Goal: Information Seeking & Learning: Learn about a topic

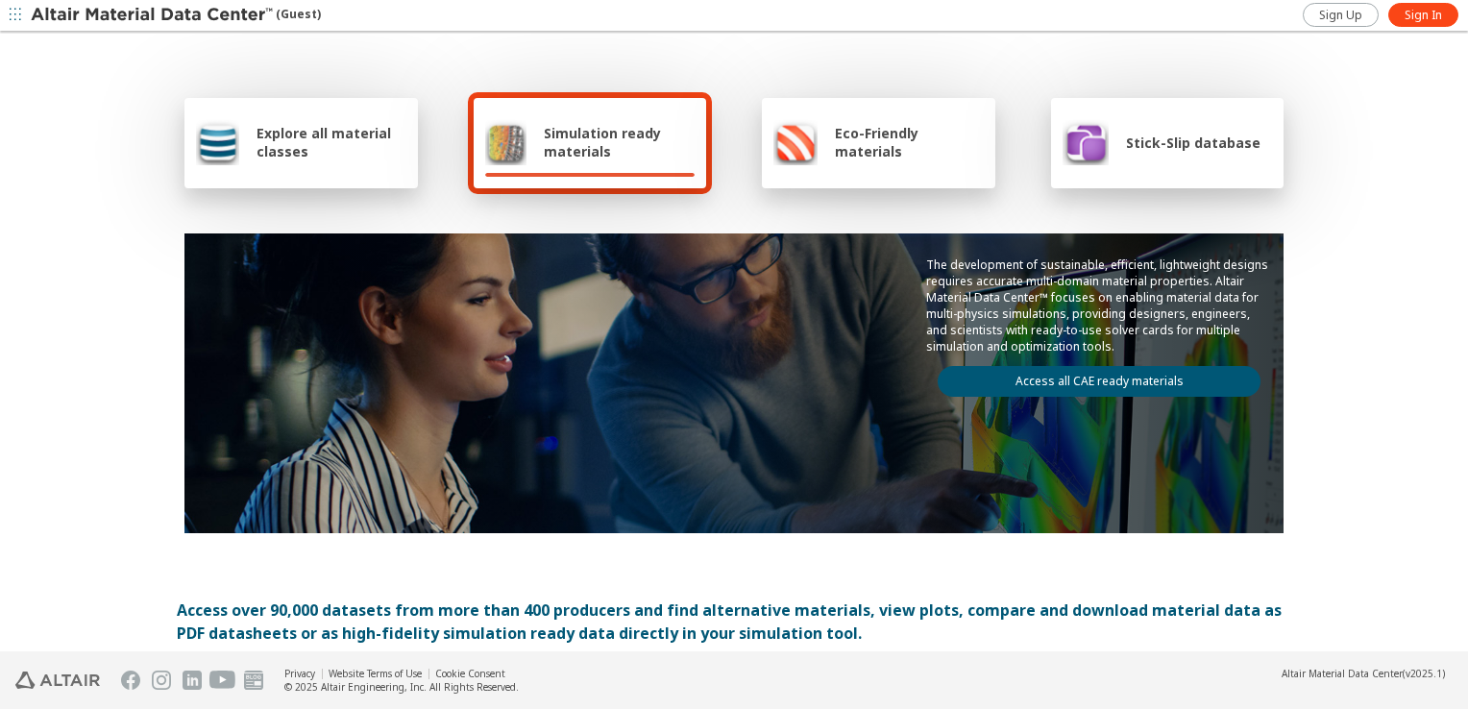
click at [627, 152] on span "Simulation ready materials" at bounding box center [619, 142] width 151 height 37
click at [1087, 378] on link "Access all CAE ready materials" at bounding box center [1099, 381] width 323 height 31
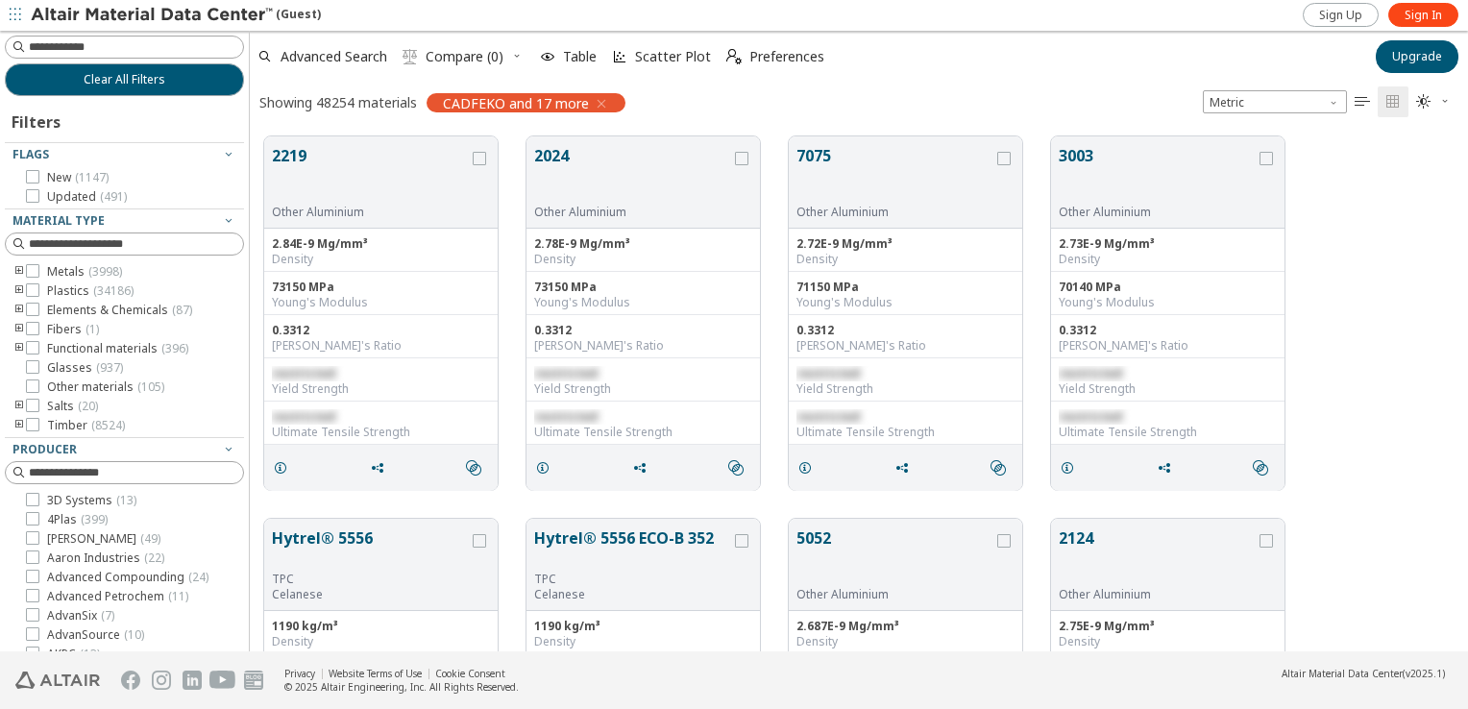
scroll to position [516, 1203]
click at [75, 49] on input at bounding box center [136, 46] width 214 height 19
type input "****"
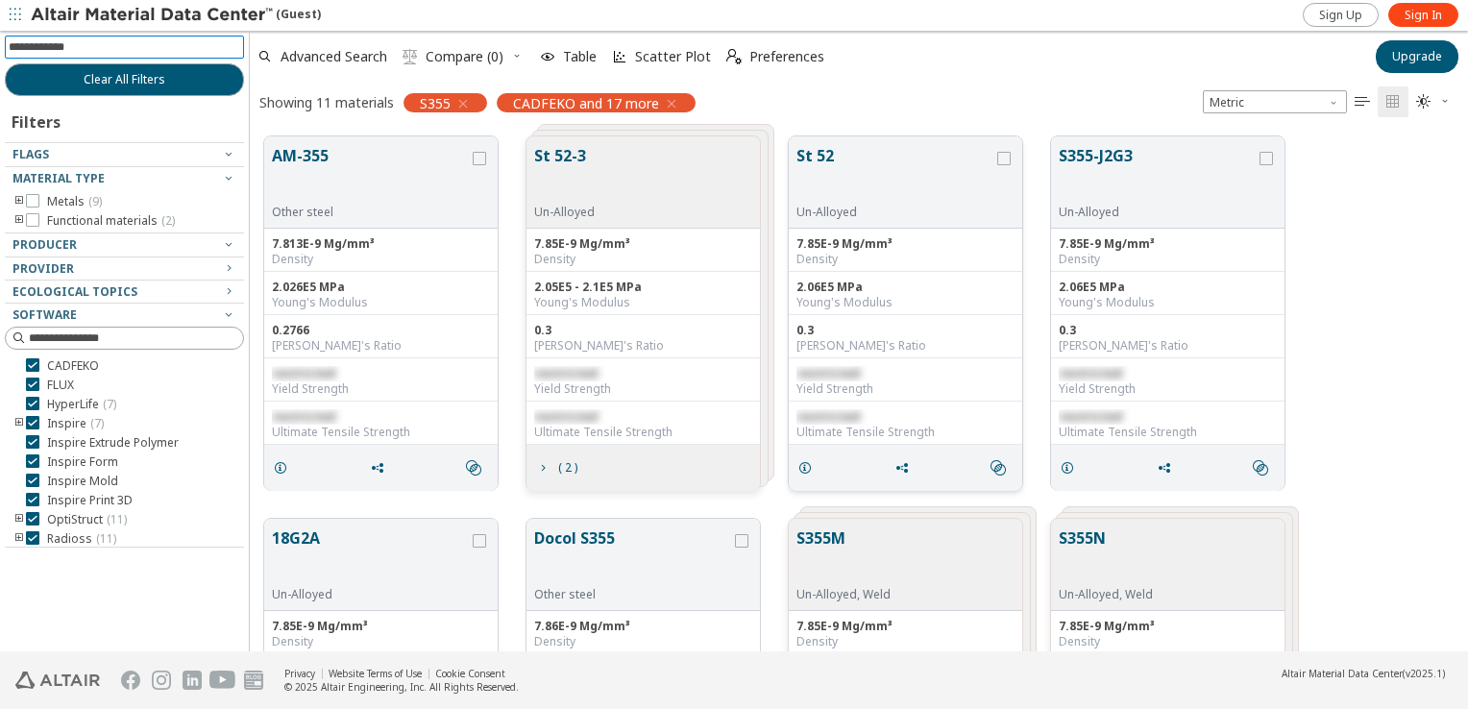
click at [830, 160] on button "St 52" at bounding box center [894, 174] width 197 height 61
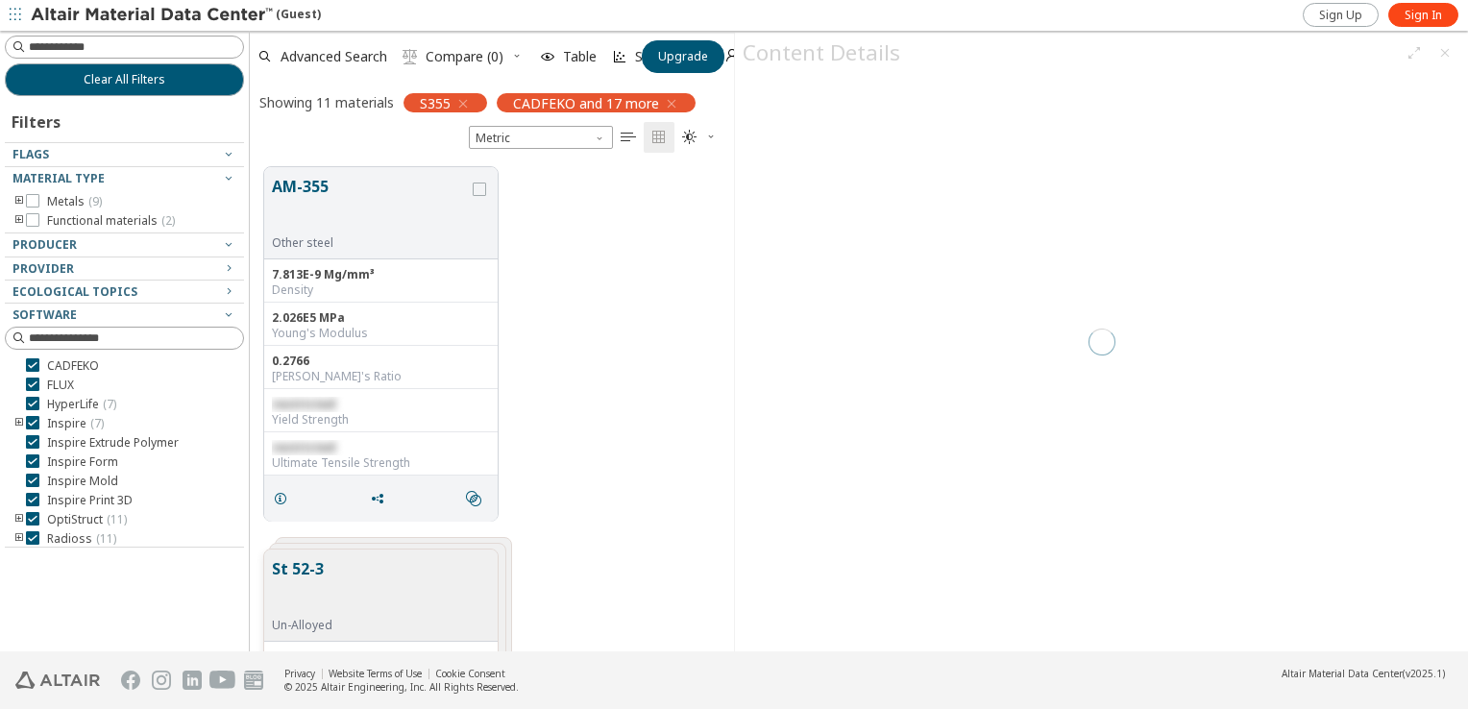
scroll to position [485, 469]
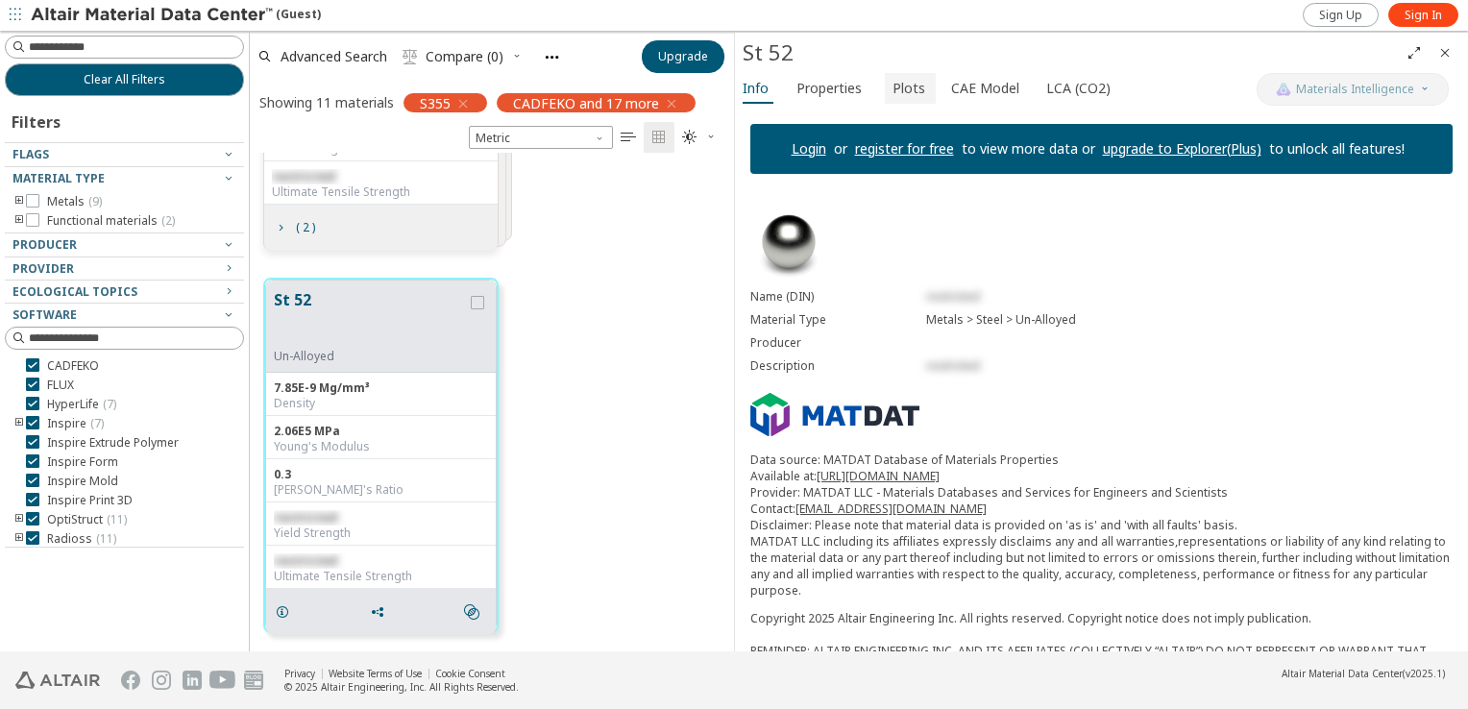
click at [909, 97] on span "Plots" at bounding box center [908, 88] width 33 height 31
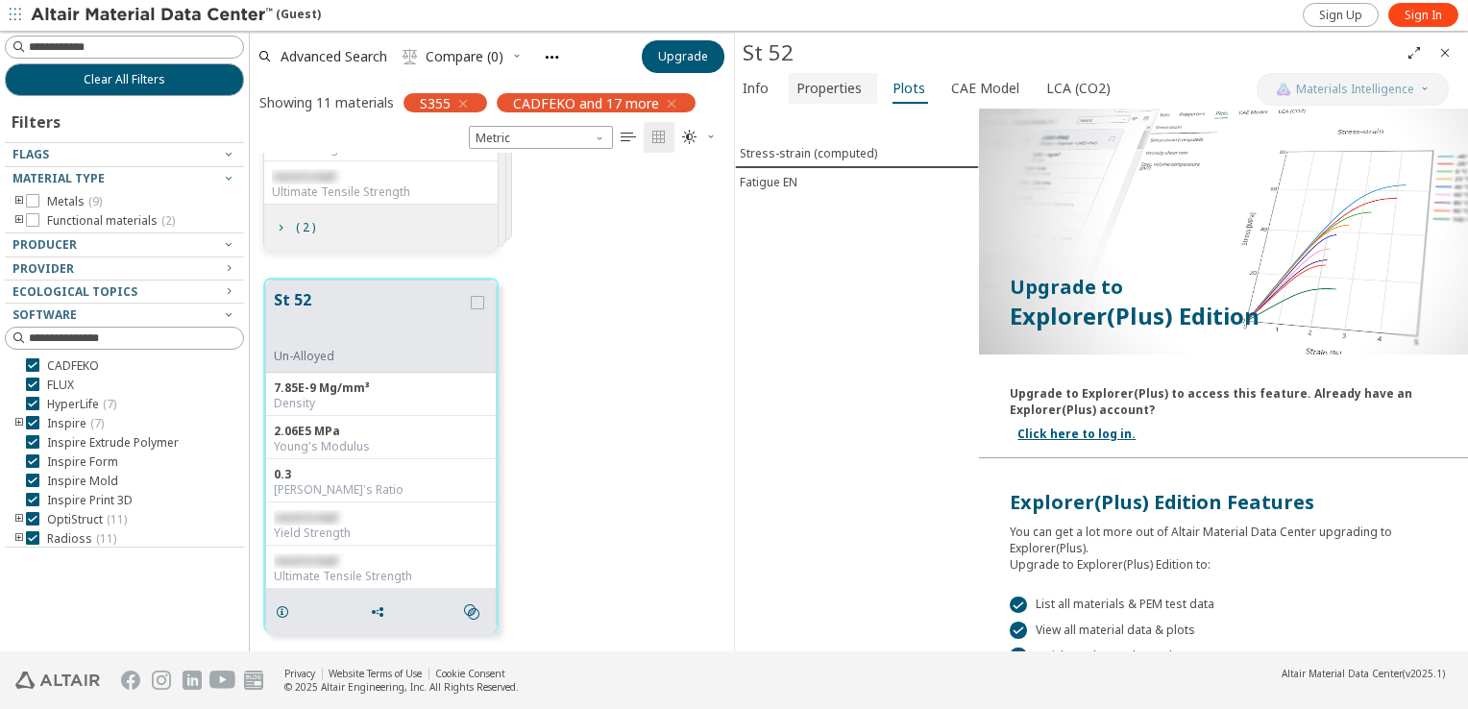
click at [849, 93] on span "Properties" at bounding box center [828, 88] width 65 height 31
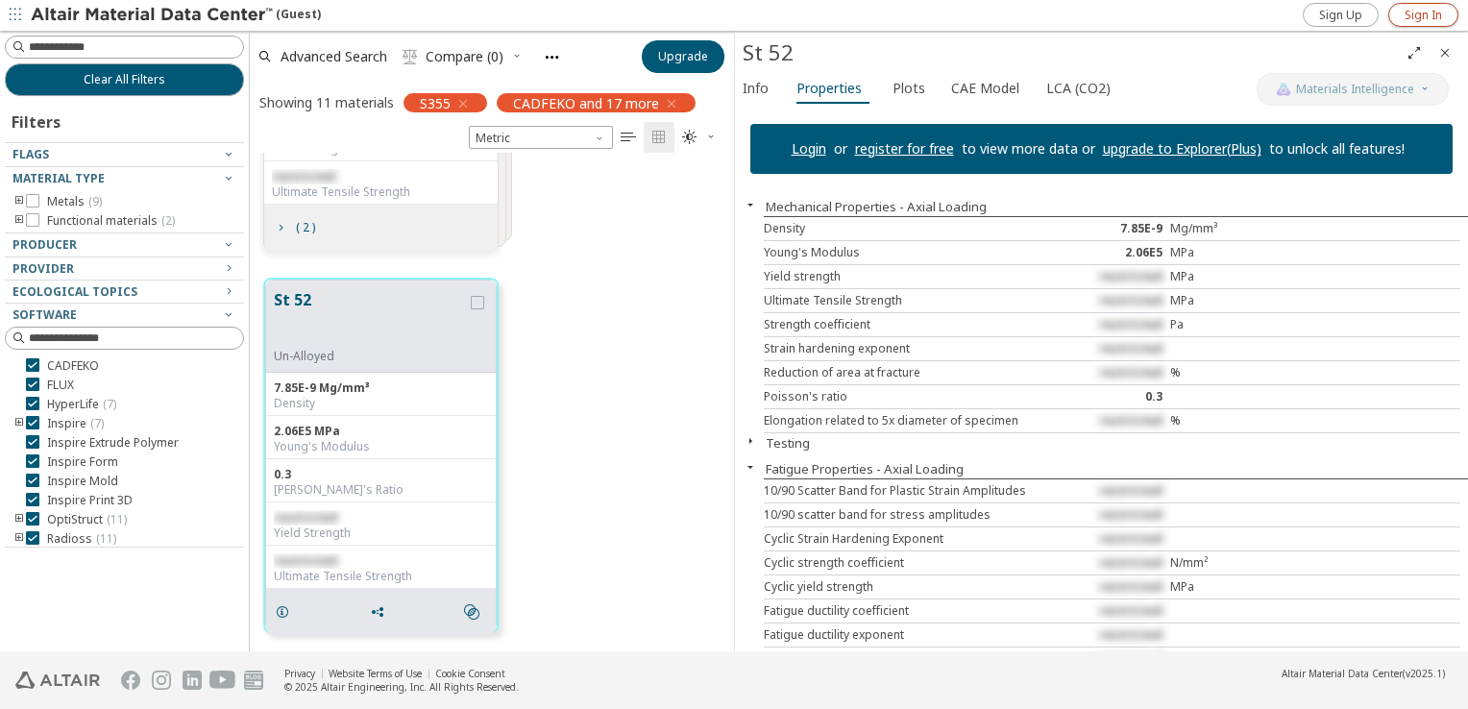
click at [1436, 17] on span "Sign In" at bounding box center [1422, 15] width 37 height 15
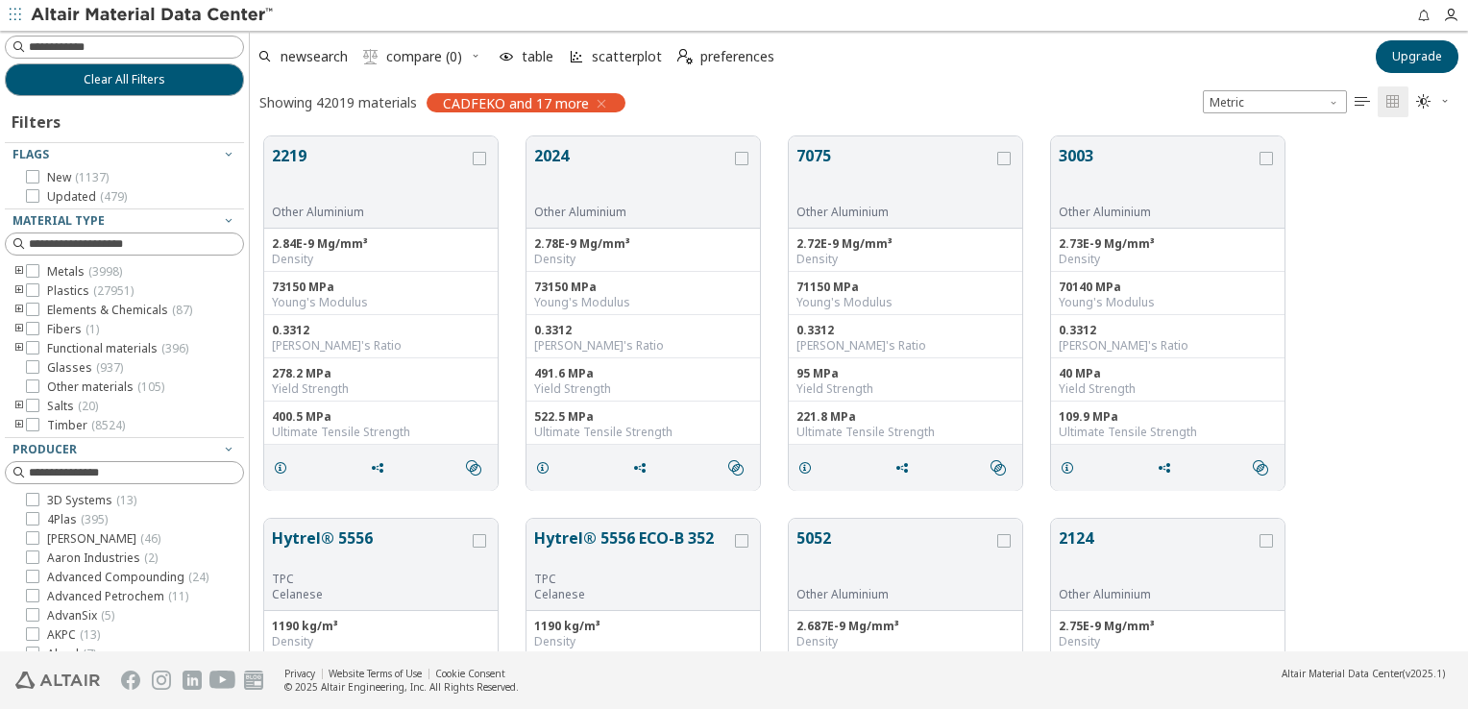
scroll to position [15, 15]
click at [111, 42] on input at bounding box center [136, 46] width 214 height 19
type input "****"
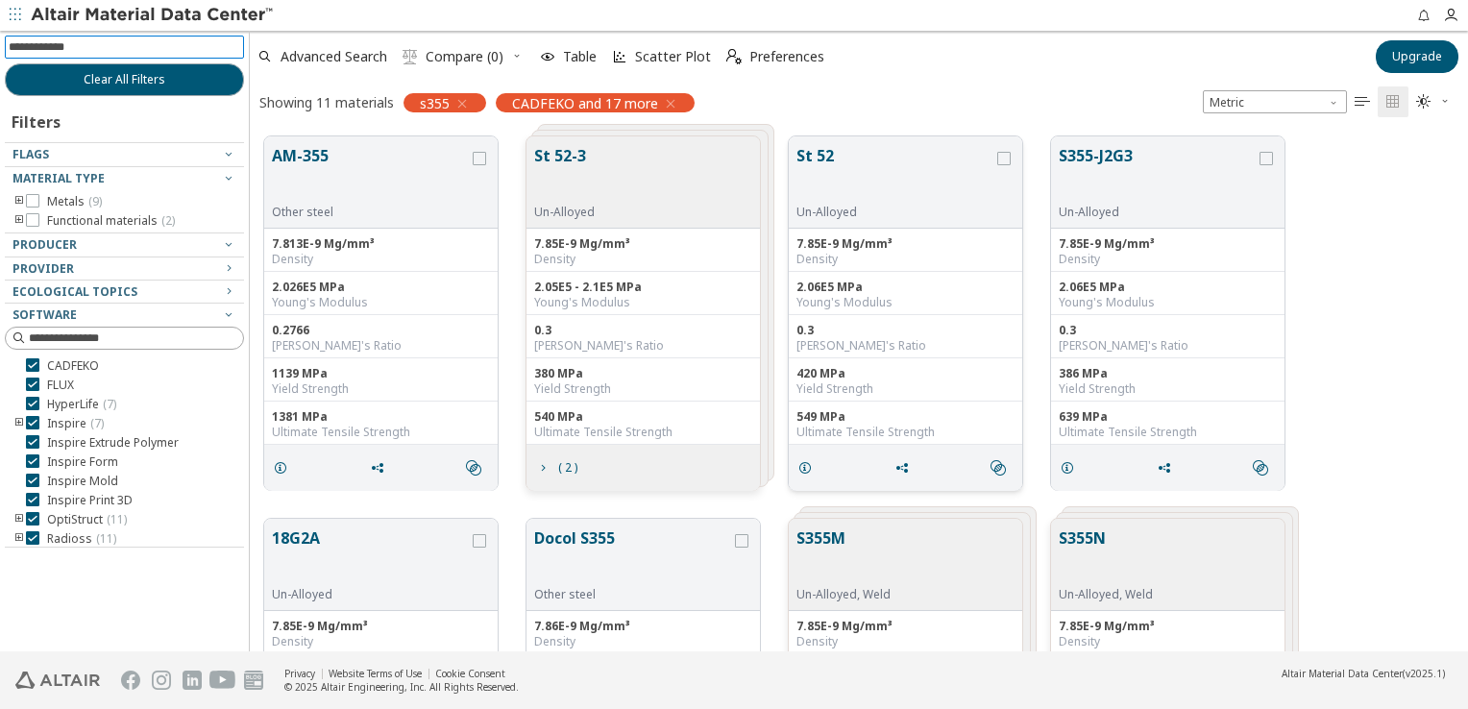
click at [883, 171] on button "St 52" at bounding box center [894, 174] width 197 height 61
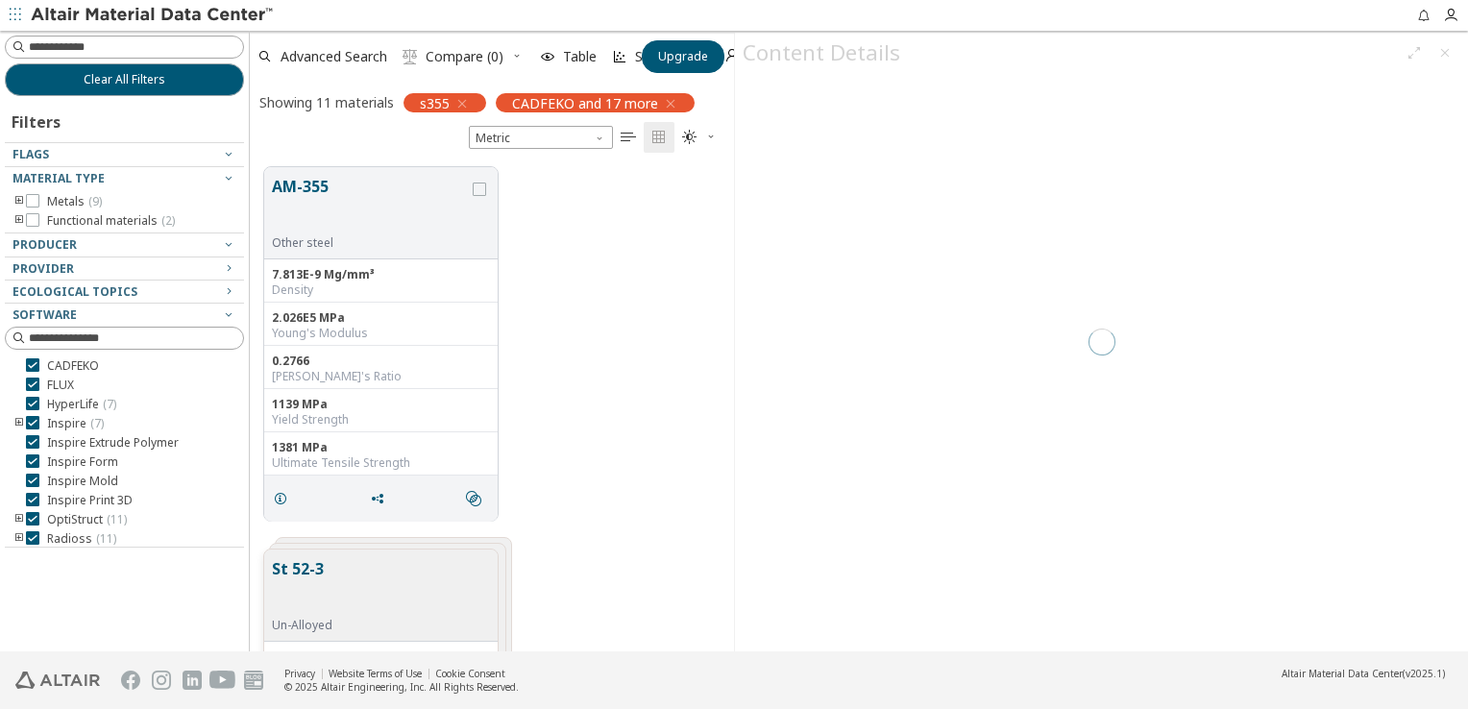
scroll to position [485, 469]
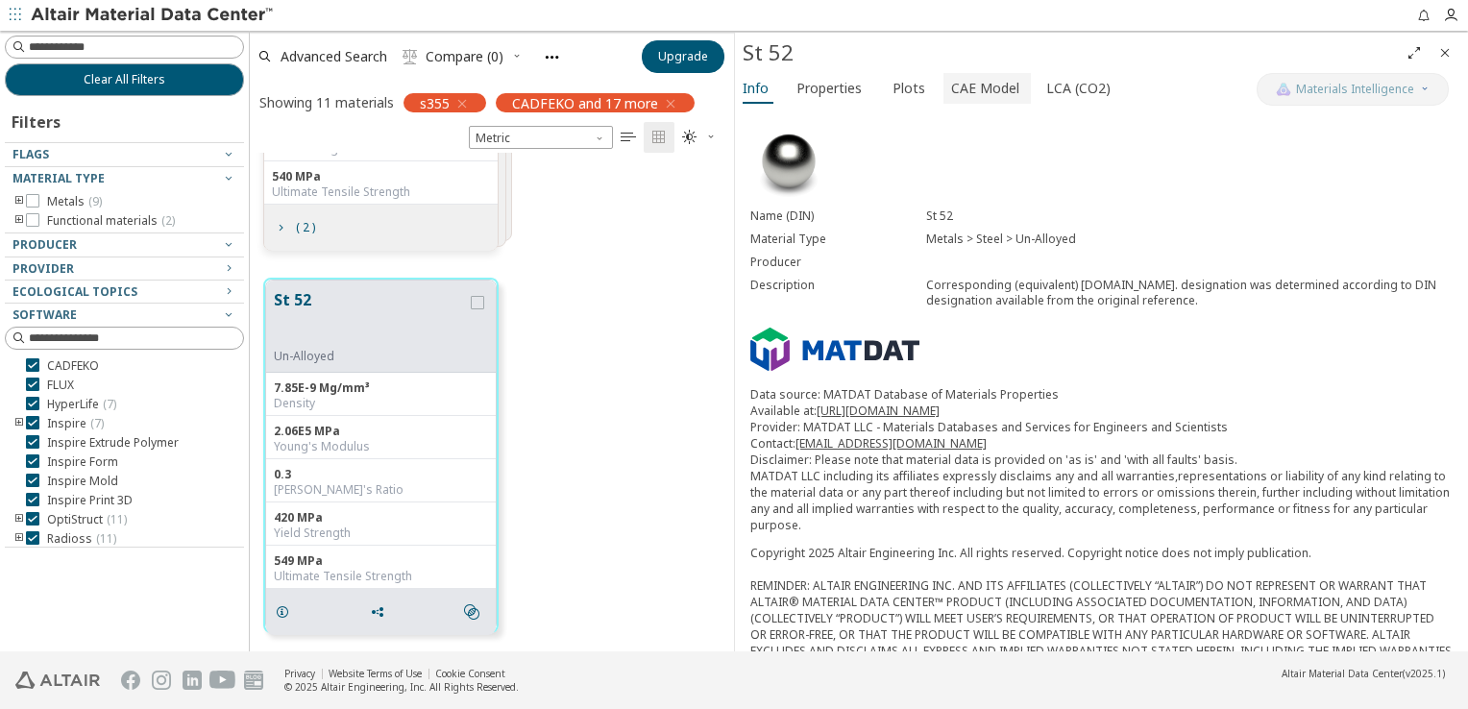
click at [980, 88] on span "CAE Model" at bounding box center [985, 88] width 68 height 31
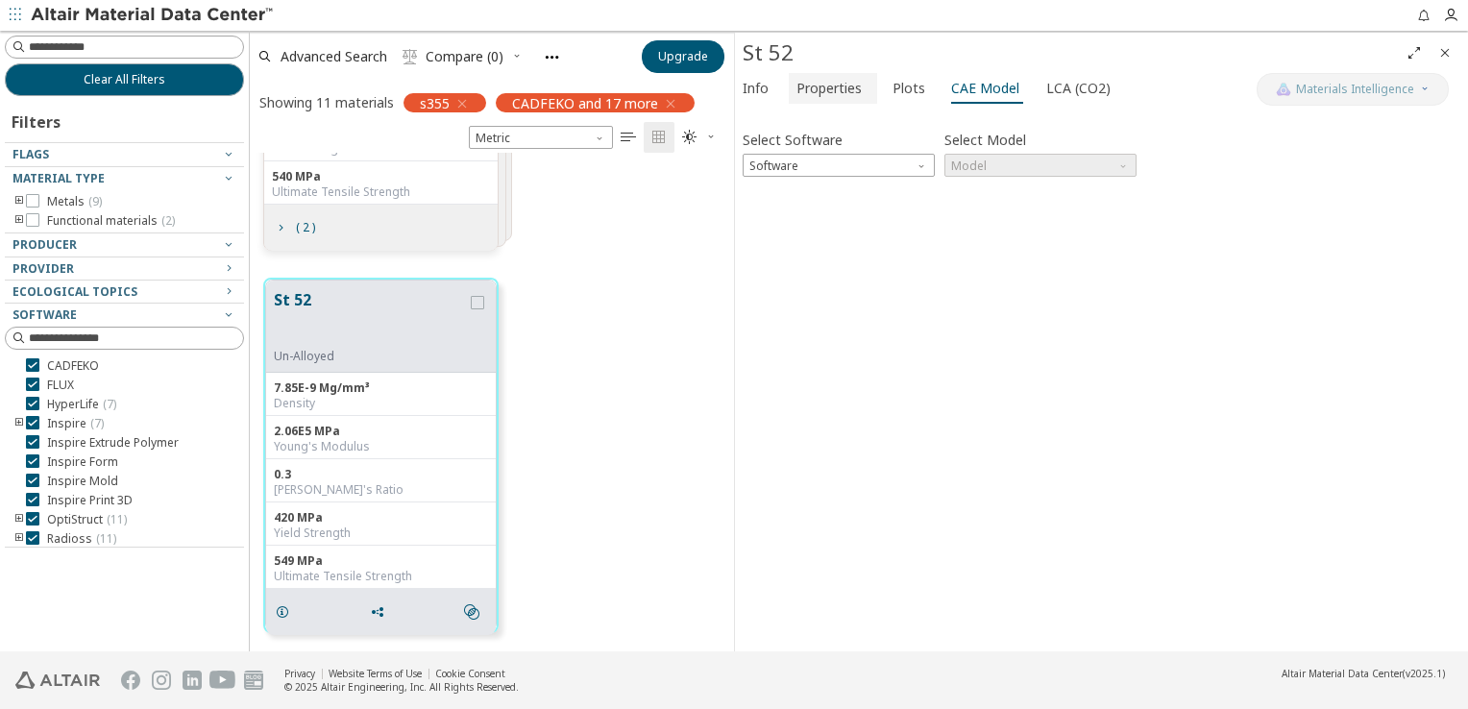
click at [838, 90] on span "Properties" at bounding box center [828, 88] width 65 height 31
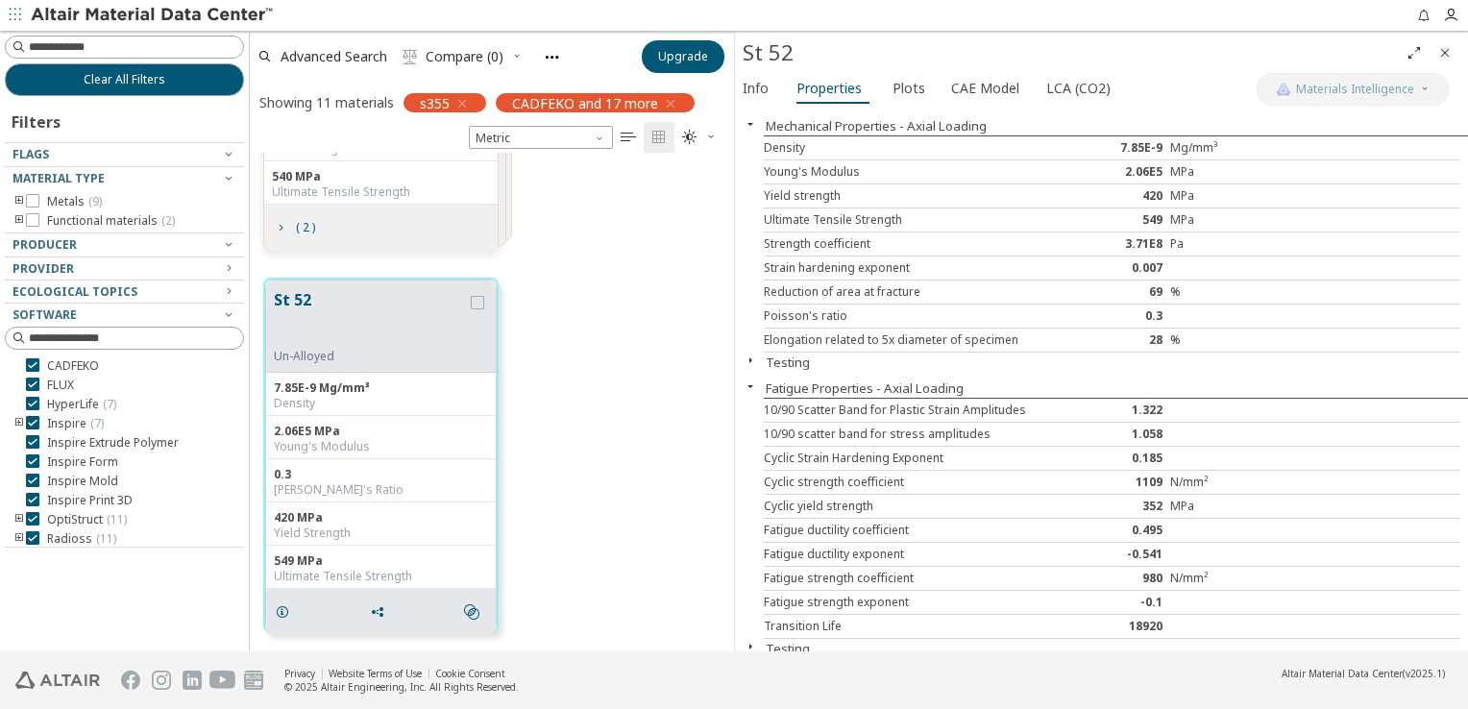
click at [753, 356] on icon "button" at bounding box center [750, 360] width 15 height 15
